Goal: Information Seeking & Learning: Learn about a topic

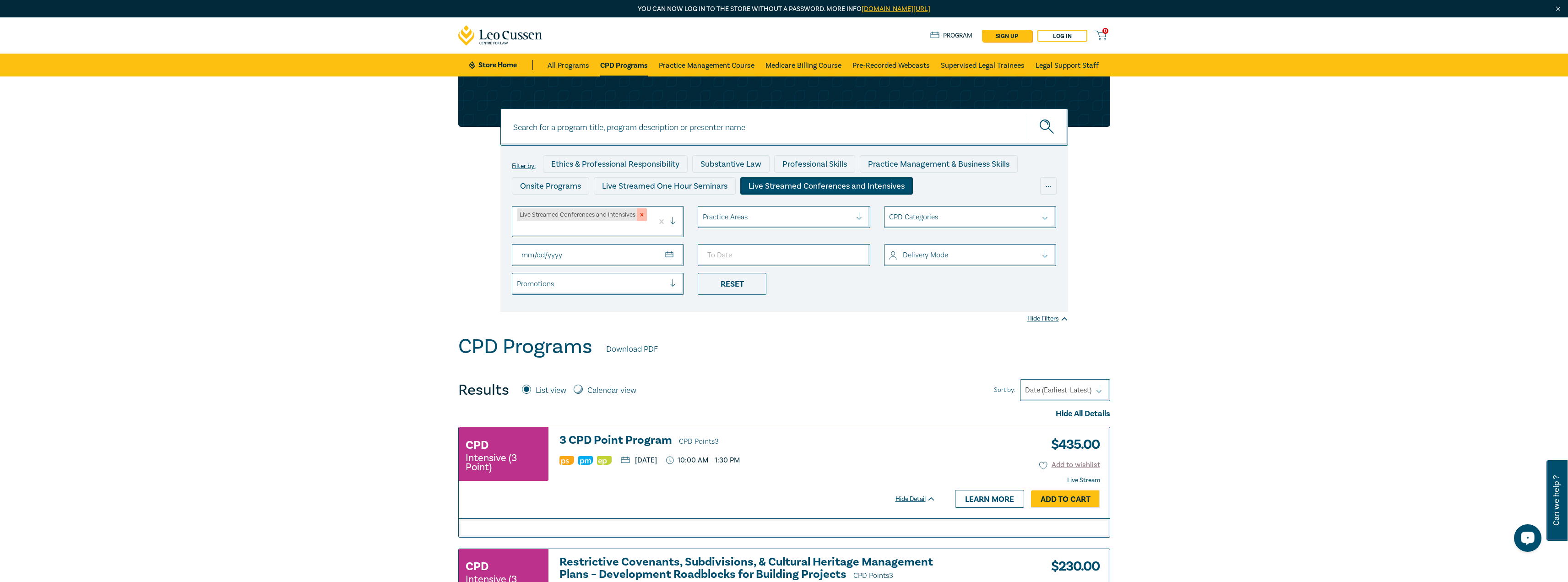
click at [579, 216] on div "Remove Live Streamed Conferences and Intensives" at bounding box center [642, 214] width 10 height 13
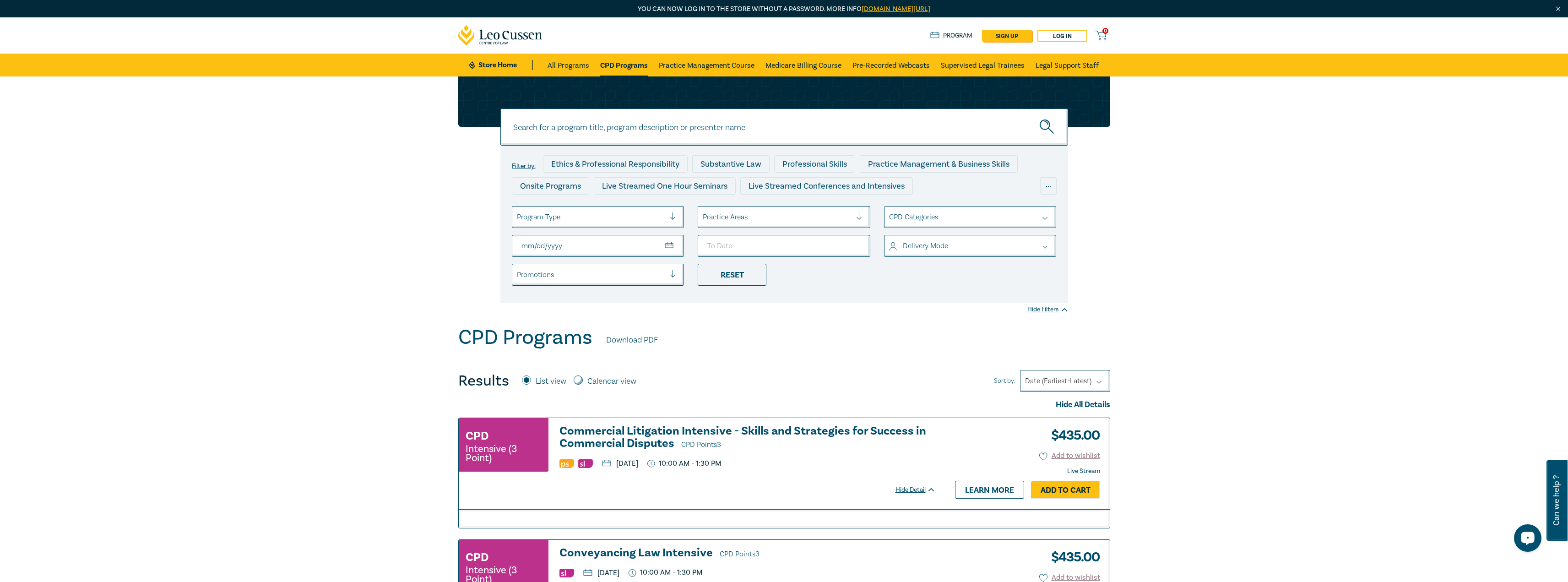
click at [579, 222] on div at bounding box center [591, 217] width 149 height 12
click at [579, 248] on div "Live Streamed One Hour Seminars" at bounding box center [598, 244] width 173 height 19
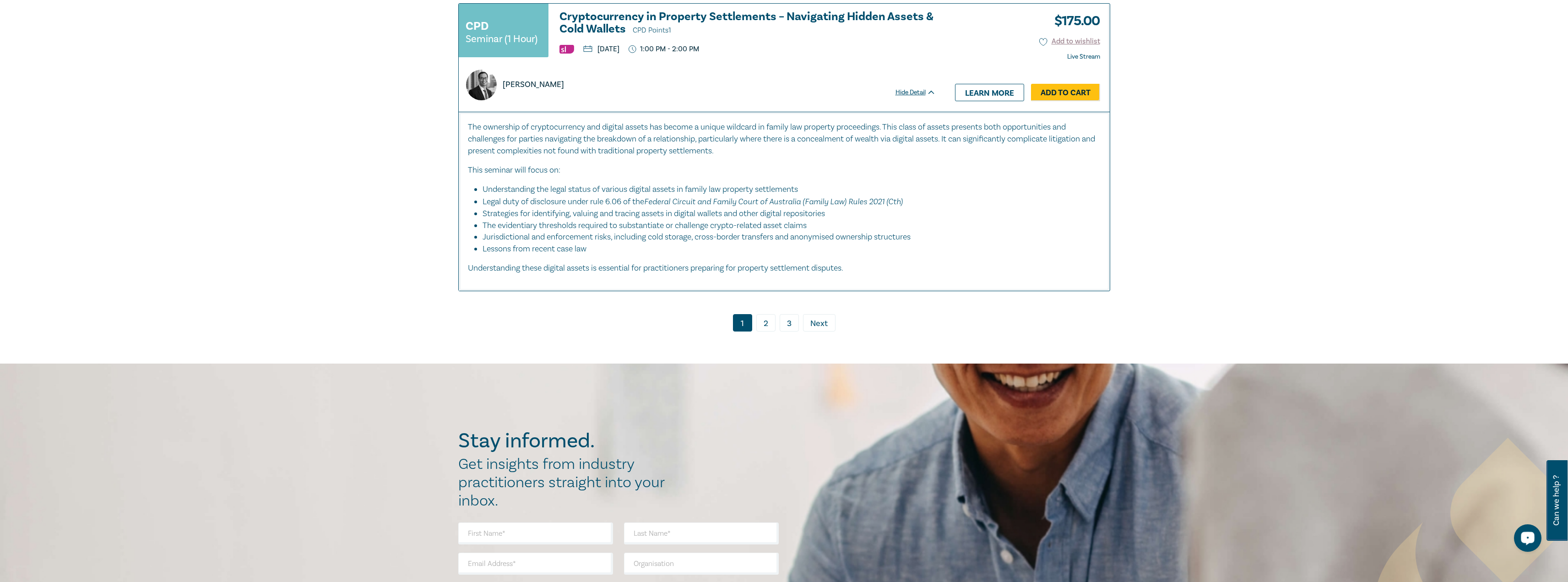
scroll to position [4487, 0]
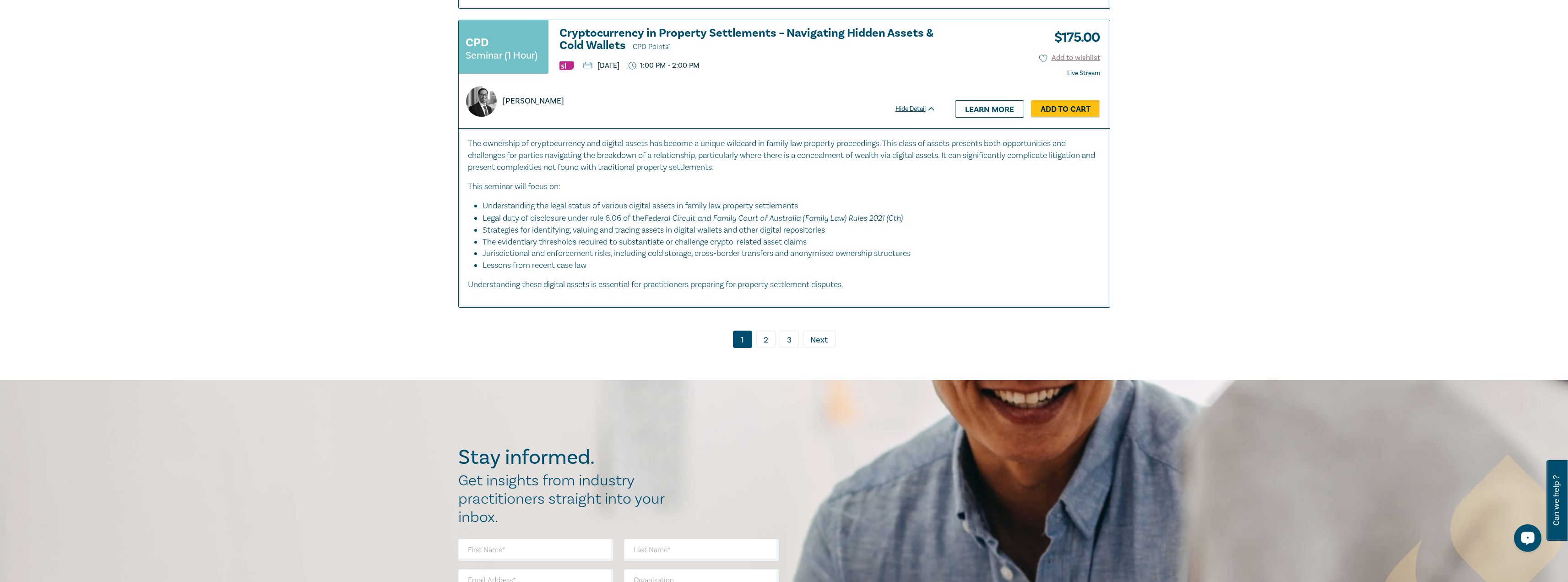
click at [579, 289] on link "3" at bounding box center [789, 339] width 19 height 18
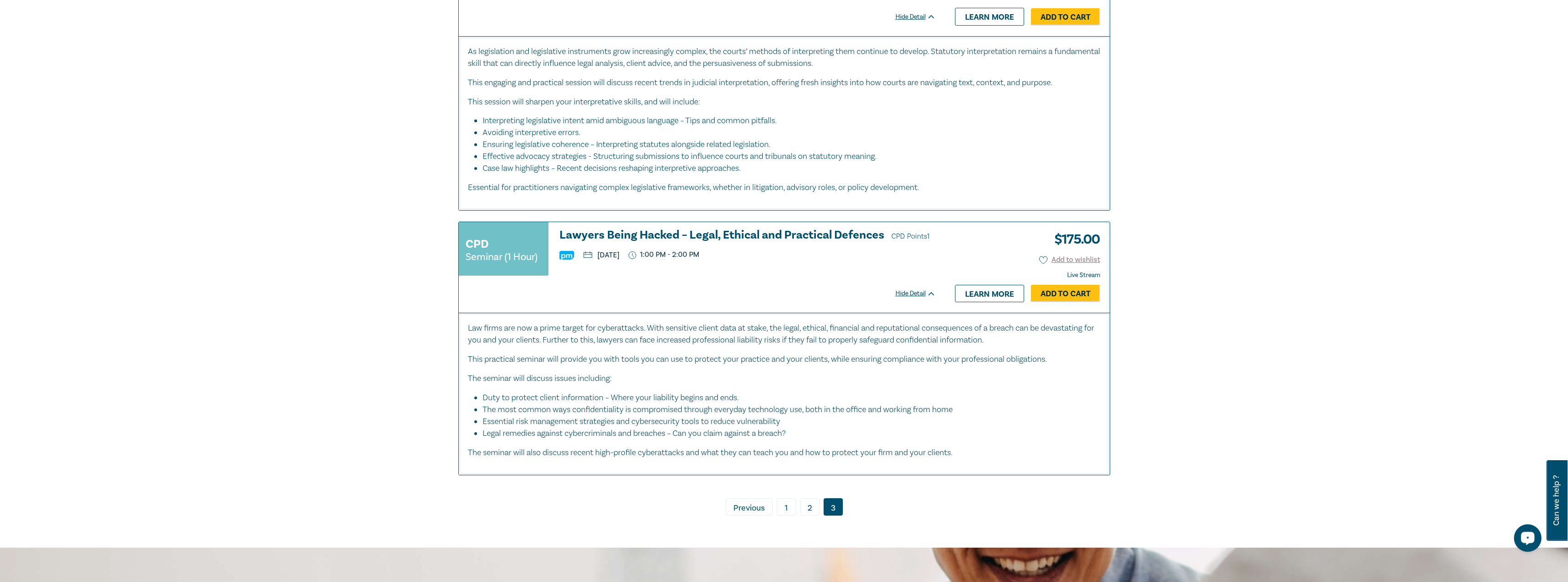
scroll to position [1074, 0]
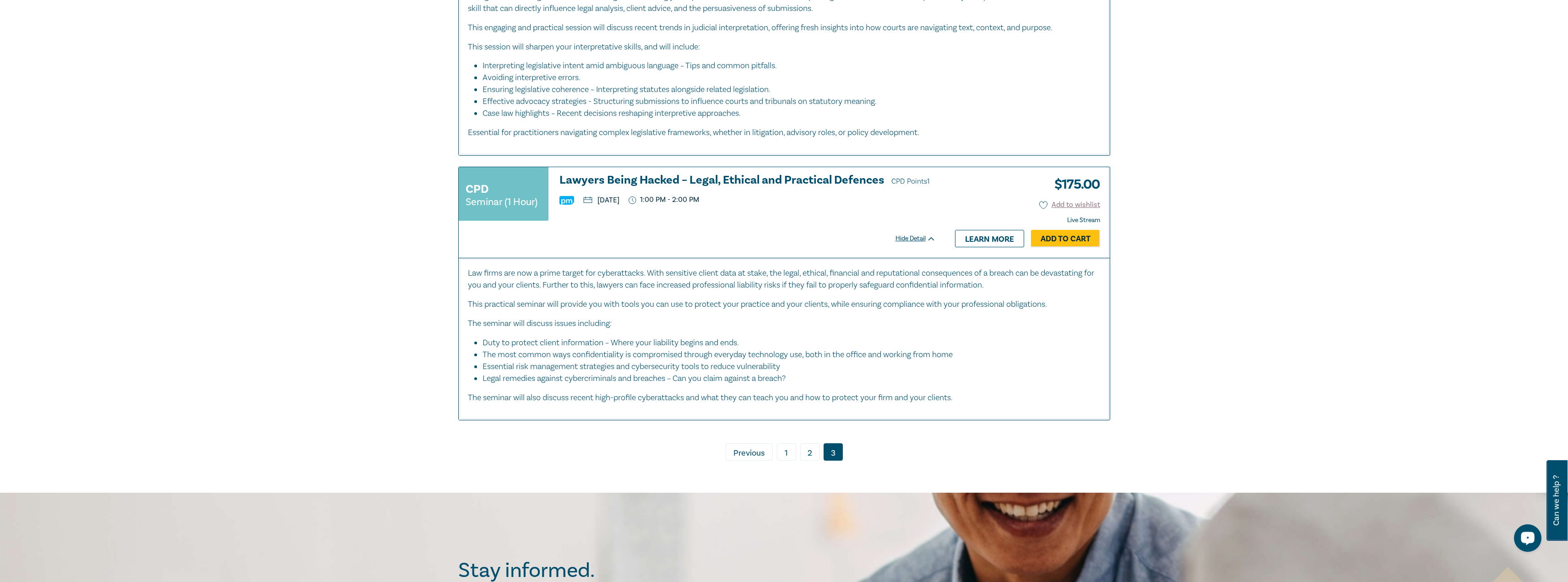
click at [579, 289] on link "2" at bounding box center [810, 452] width 19 height 18
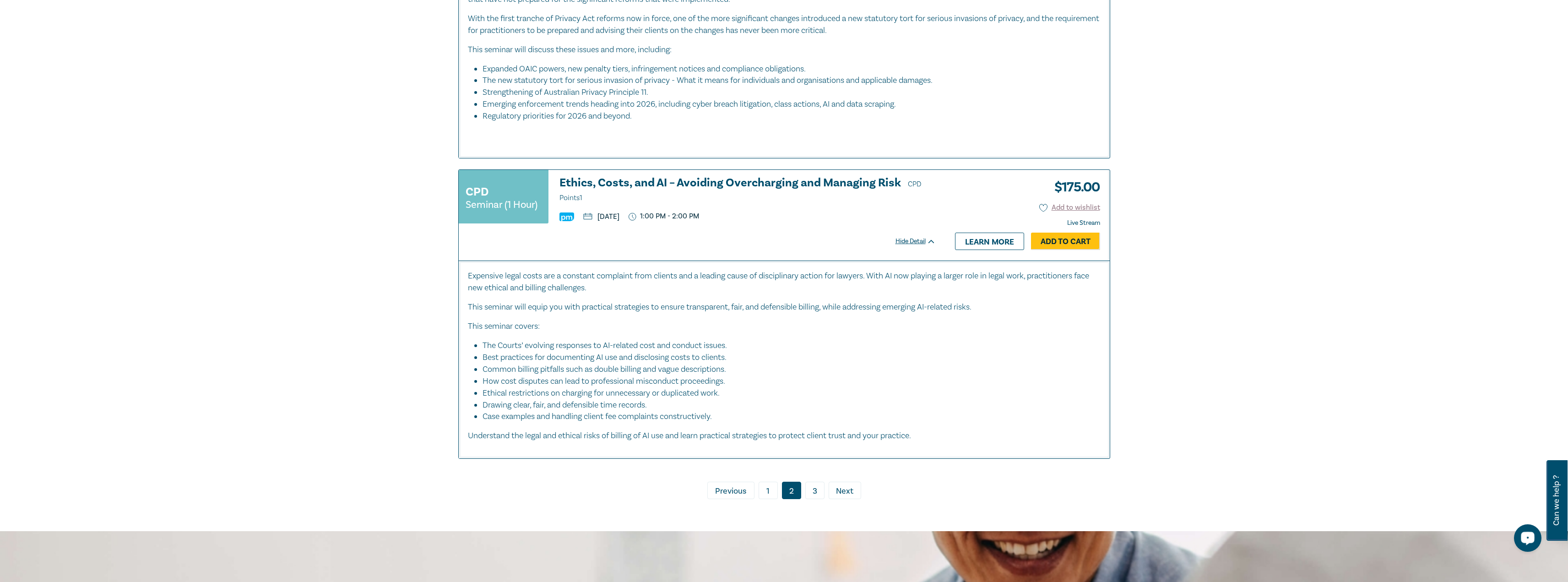
scroll to position [4304, 0]
click at [579, 289] on link "3" at bounding box center [815, 489] width 19 height 18
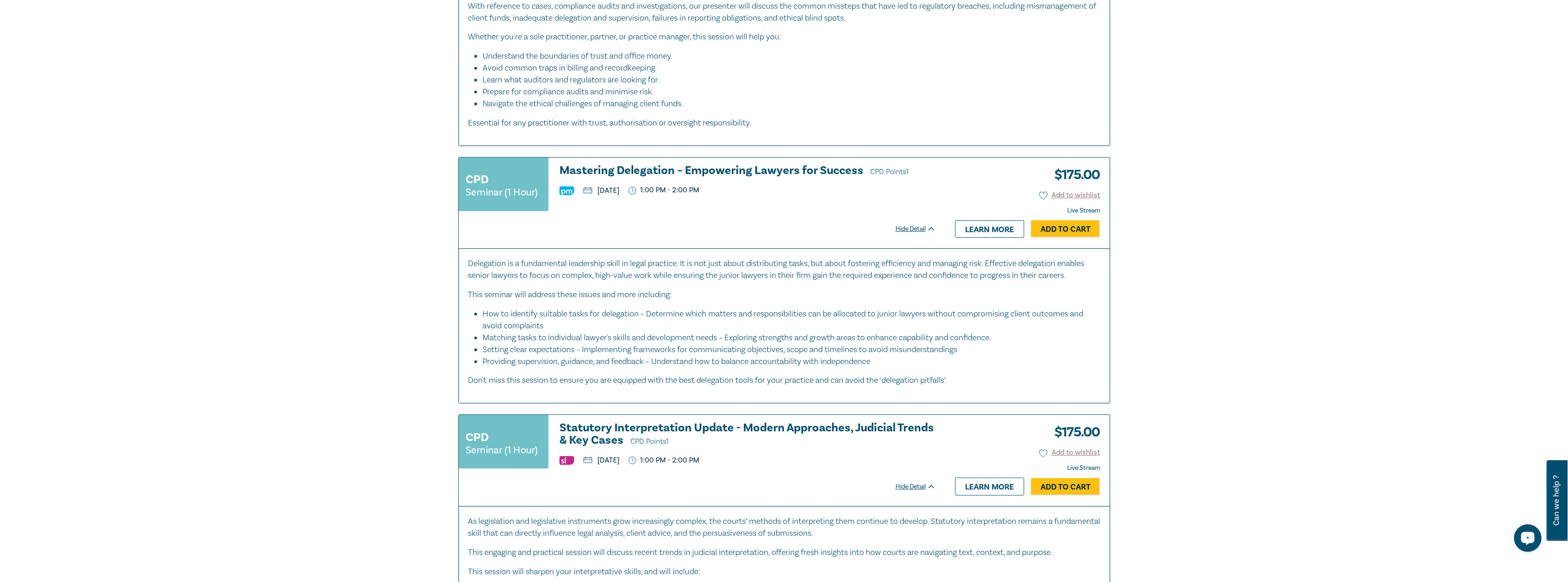
scroll to position [732, 0]
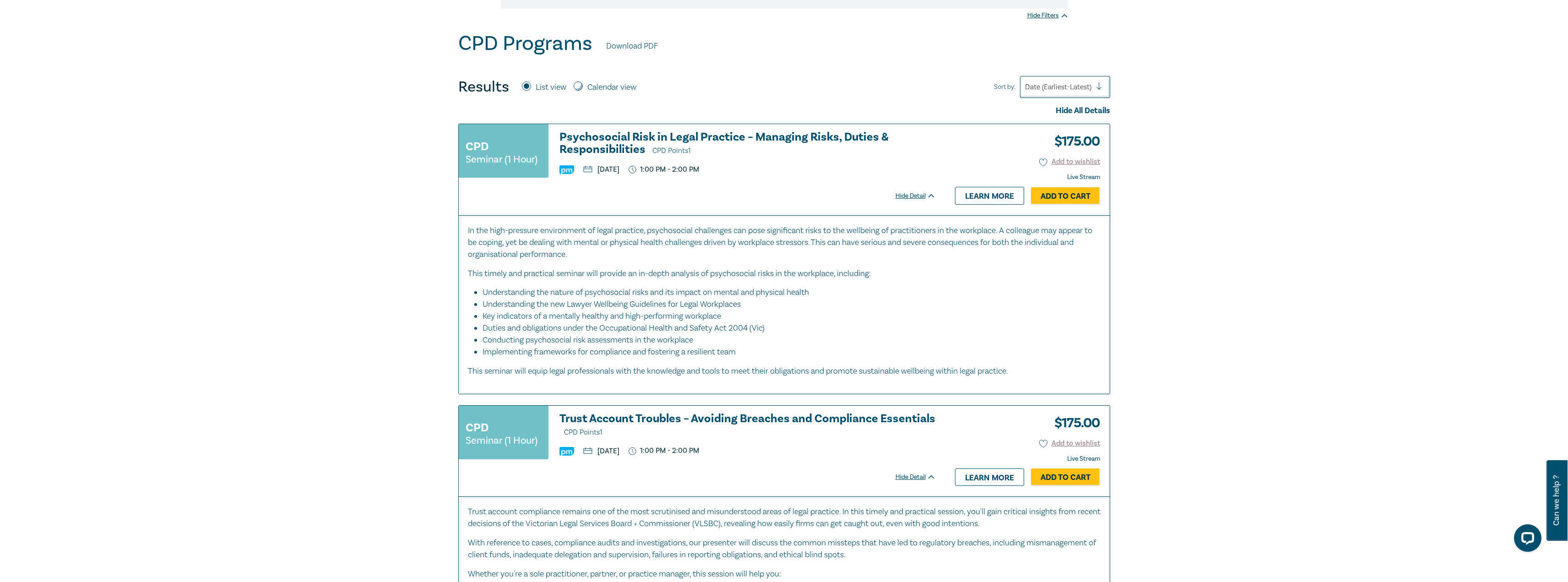
scroll to position [275, 0]
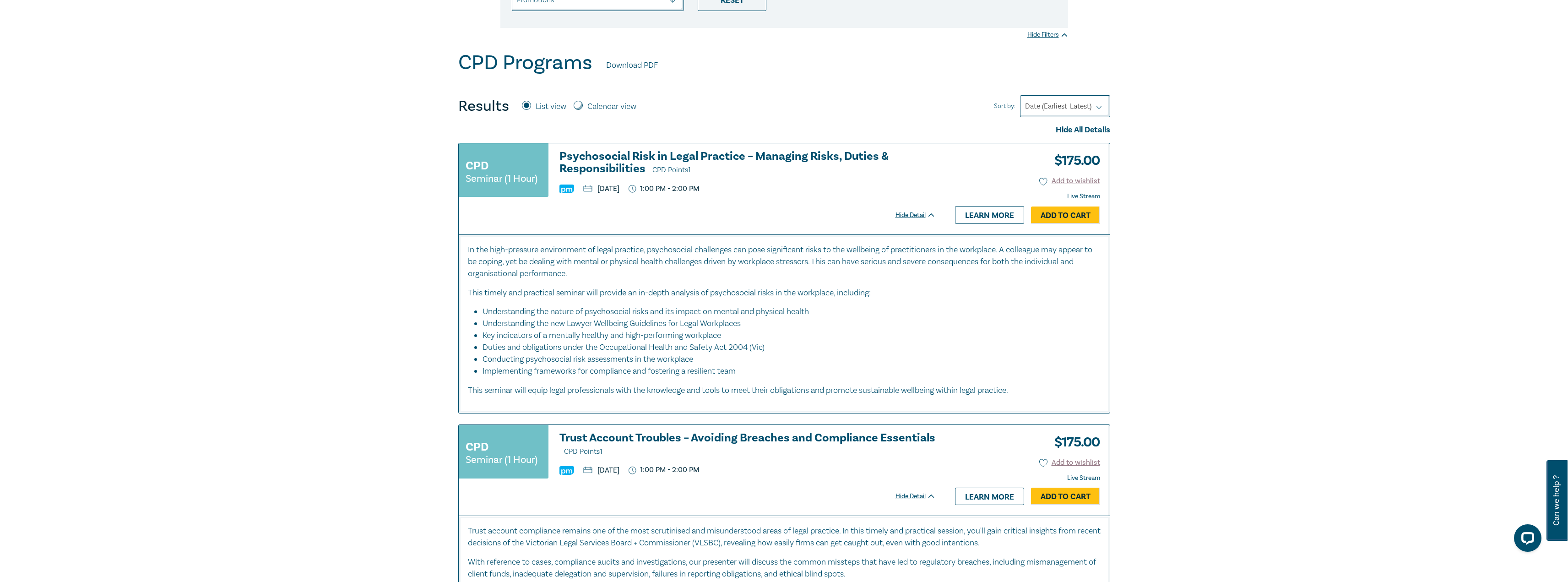
click at [632, 158] on h3 "Psychosocial Risk in Legal Practice – Managing Risks, Duties & Responsibilities…" at bounding box center [747, 163] width 376 height 26
